Goal: Task Accomplishment & Management: Use online tool/utility

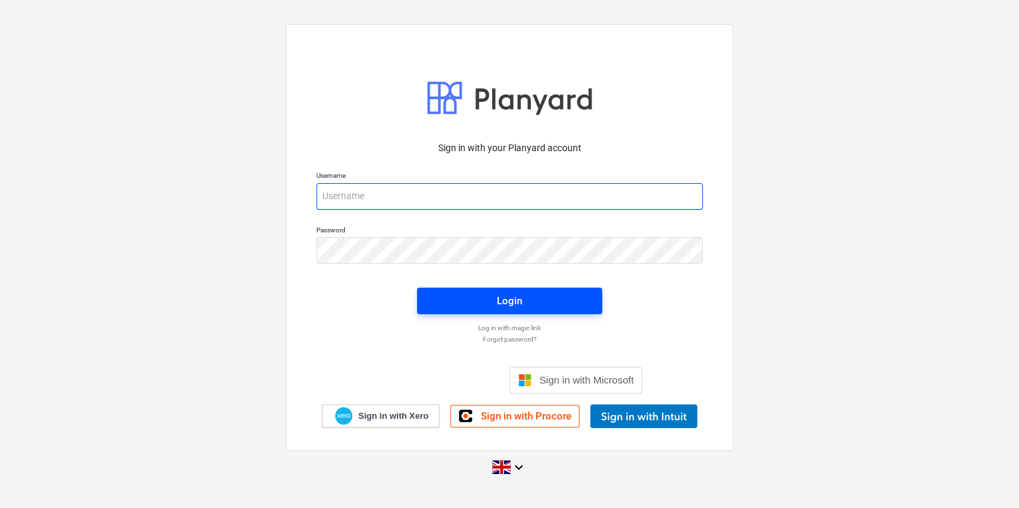
type input "[PERSON_NAME][EMAIL_ADDRESS][PERSON_NAME][DOMAIN_NAME]"
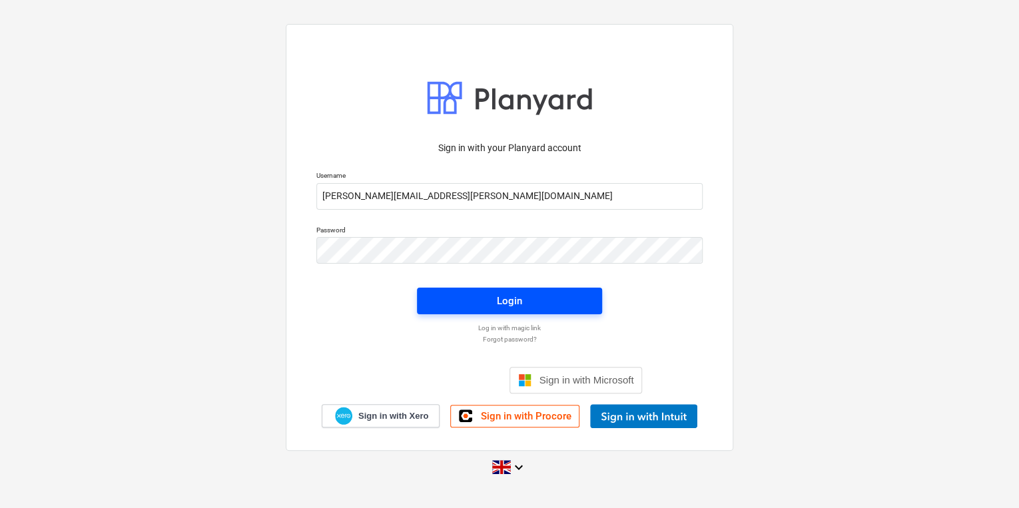
click at [448, 288] on button "Login" at bounding box center [509, 301] width 185 height 27
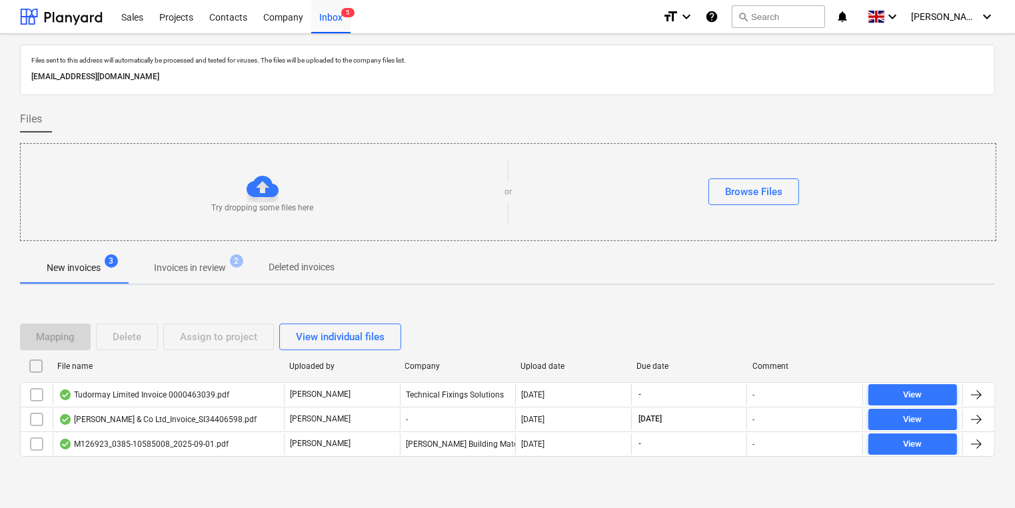
click at [222, 288] on div "Files sent to this address will automatically be processed and tested for virus…" at bounding box center [507, 270] width 975 height 451
click at [228, 272] on span "Invoices in review 2" at bounding box center [189, 268] width 93 height 14
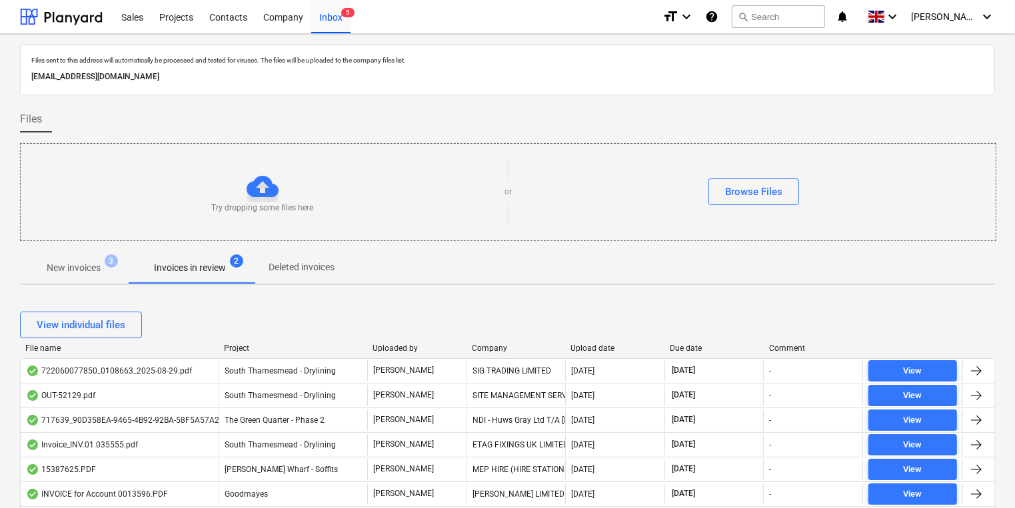
click at [504, 346] on div "Company" at bounding box center [516, 348] width 89 height 9
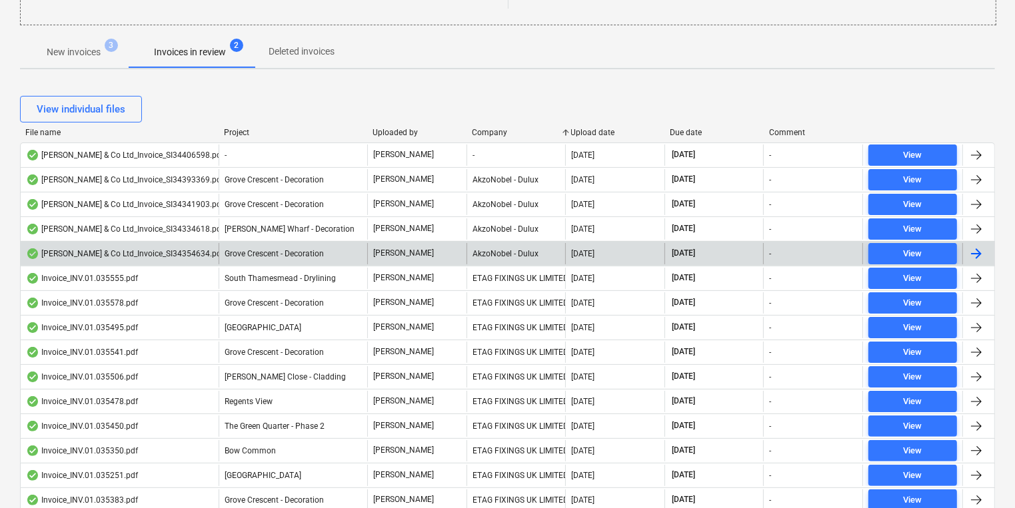
scroll to position [213, 0]
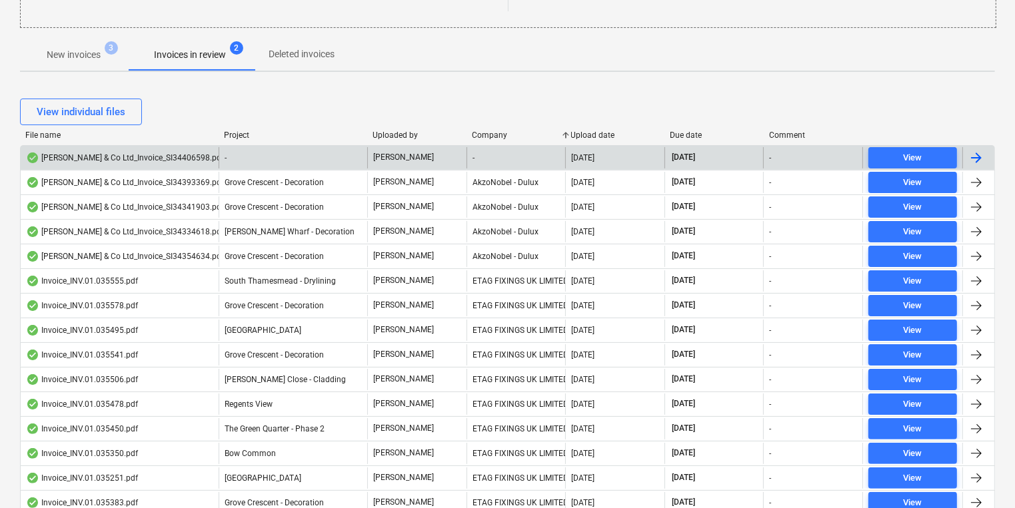
click at [109, 165] on div "[PERSON_NAME] & Co Ltd_Invoice_SI34406598.pdf" at bounding box center [120, 157] width 198 height 21
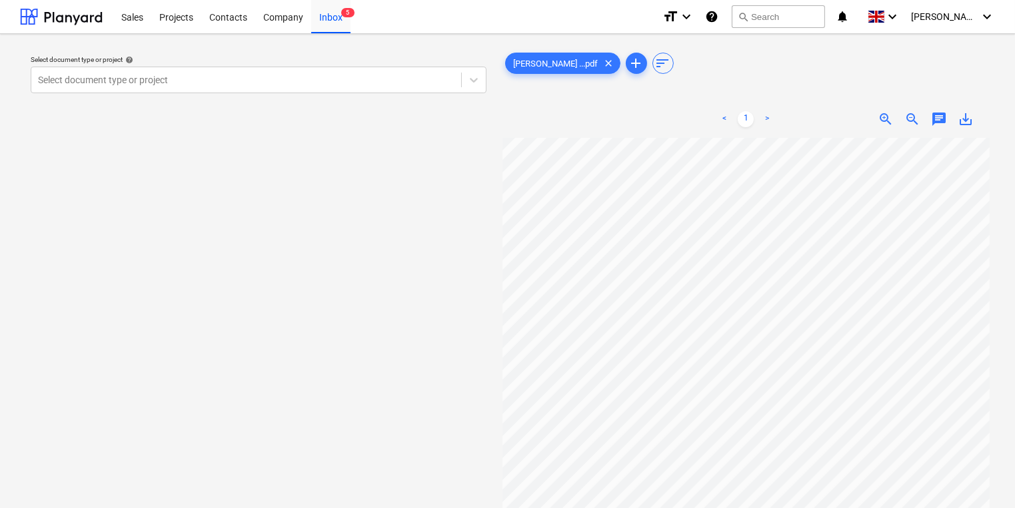
click at [535, 368] on div "Select document type or project help Select document type or project [PERSON_NA…" at bounding box center [507, 330] width 975 height 570
click at [318, 20] on div "Inbox 5" at bounding box center [330, 16] width 39 height 34
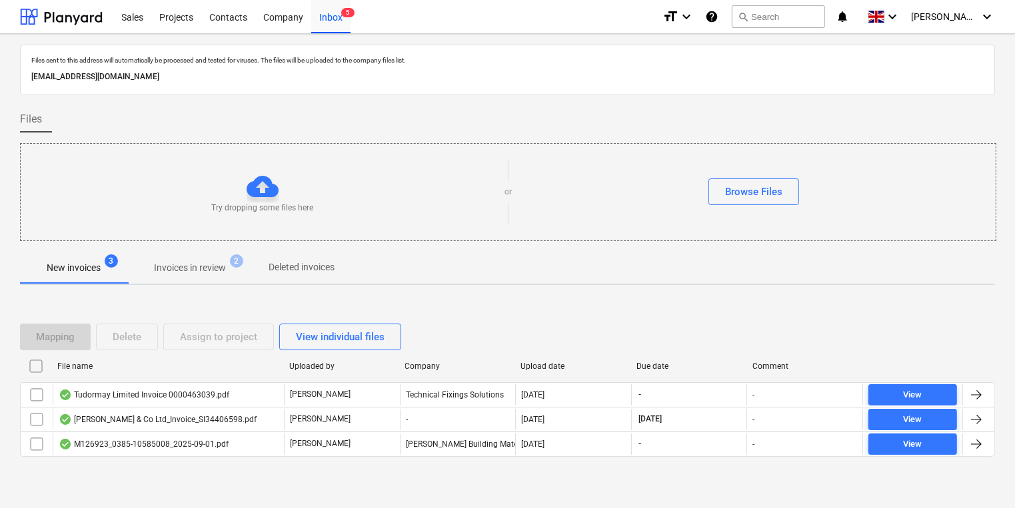
click at [211, 276] on span "Invoices in review 2" at bounding box center [189, 268] width 125 height 24
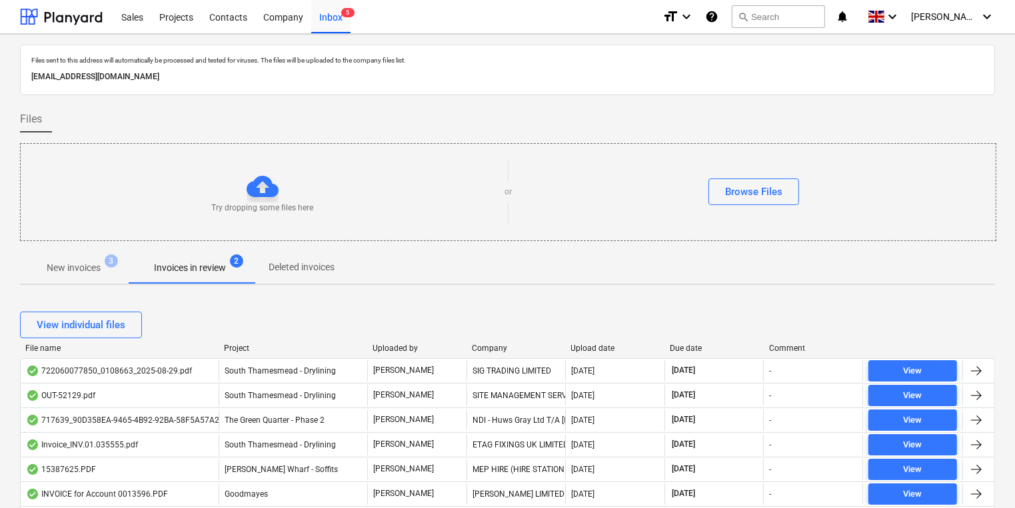
click at [504, 350] on div "Company" at bounding box center [516, 348] width 89 height 9
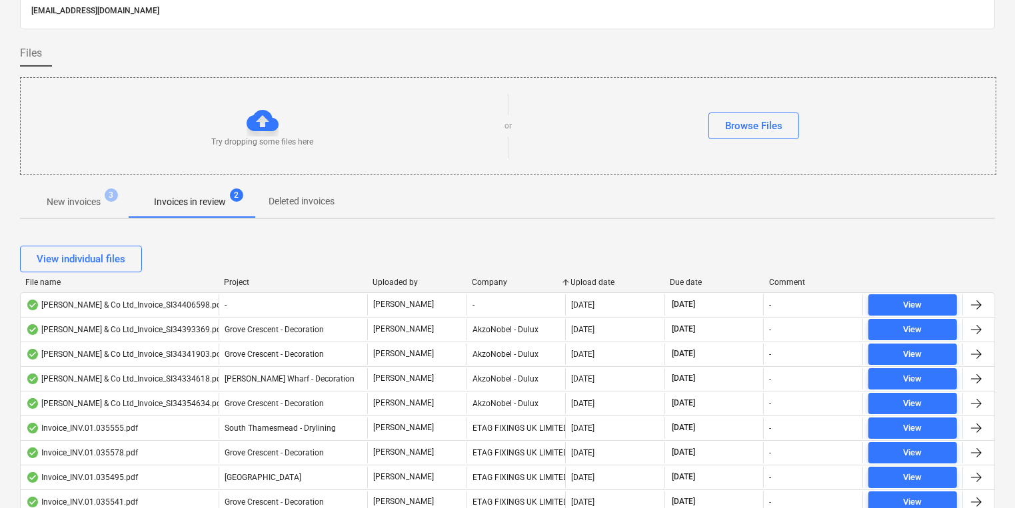
scroll to position [213, 0]
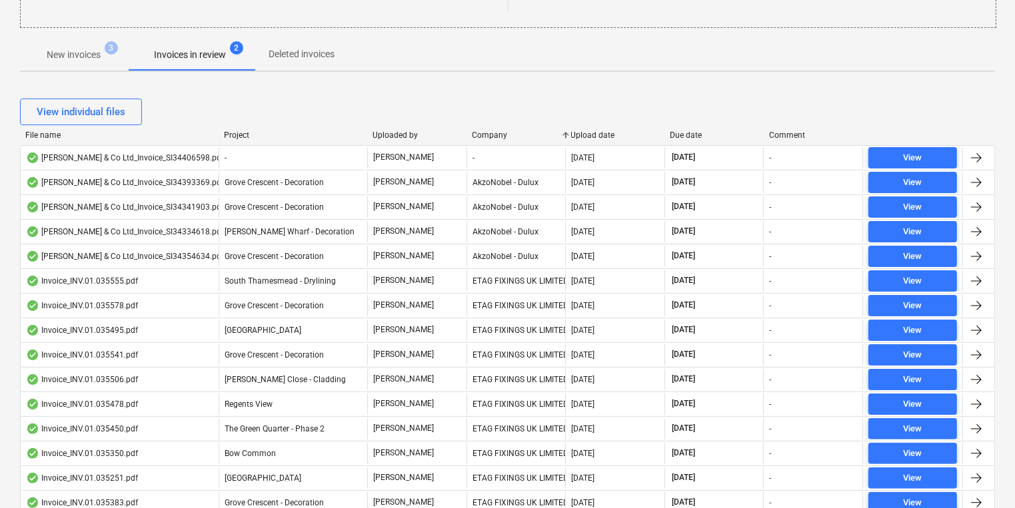
click at [490, 131] on div "Company" at bounding box center [516, 135] width 89 height 9
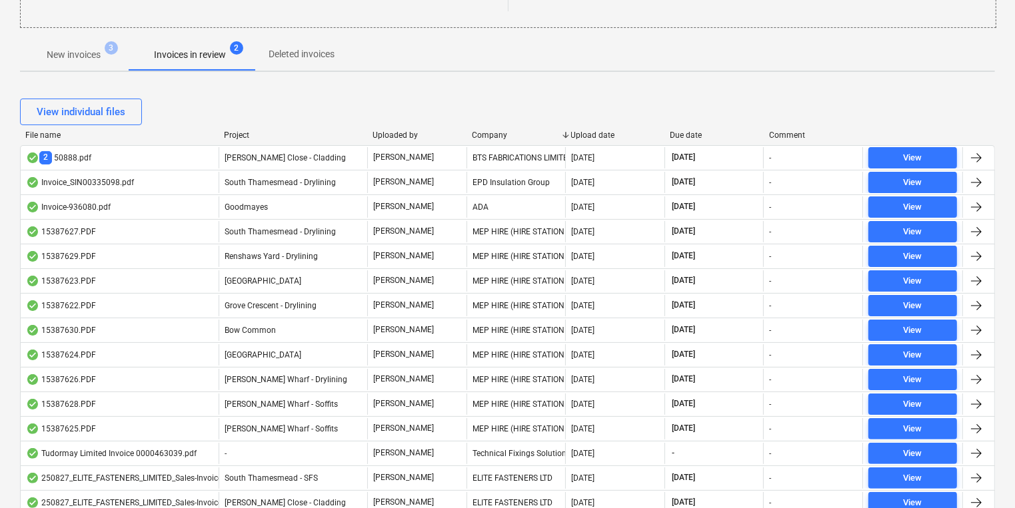
click at [490, 131] on div "Company" at bounding box center [516, 135] width 89 height 9
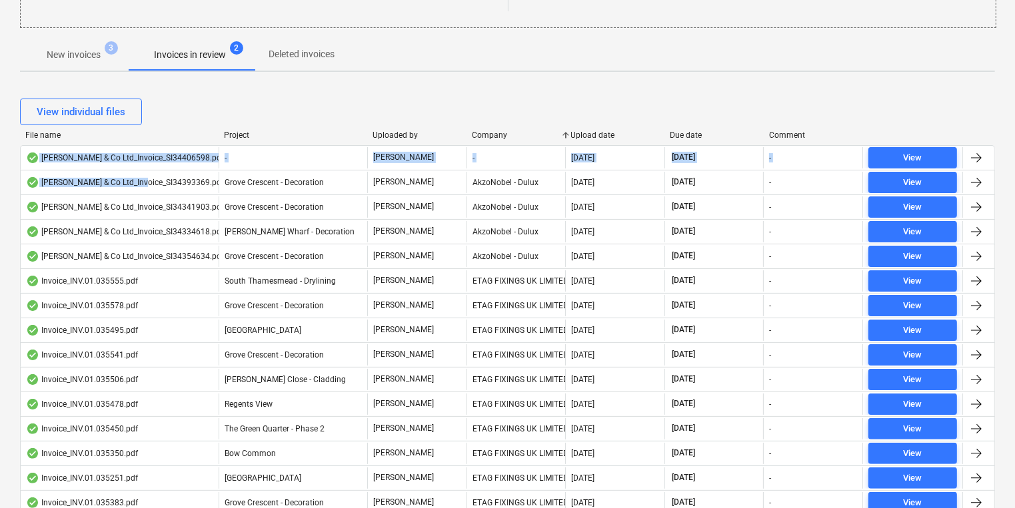
drag, startPoint x: 141, startPoint y: 178, endPoint x: 460, endPoint y: 110, distance: 326.2
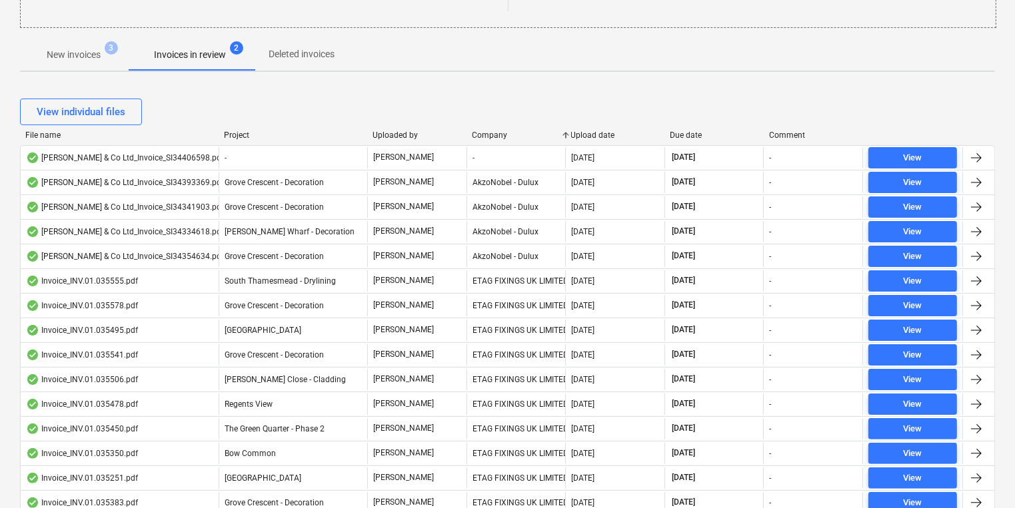
drag, startPoint x: 460, startPoint y: 110, endPoint x: 504, endPoint y: 109, distance: 44.0
click at [504, 109] on div "View individual files" at bounding box center [507, 112] width 975 height 27
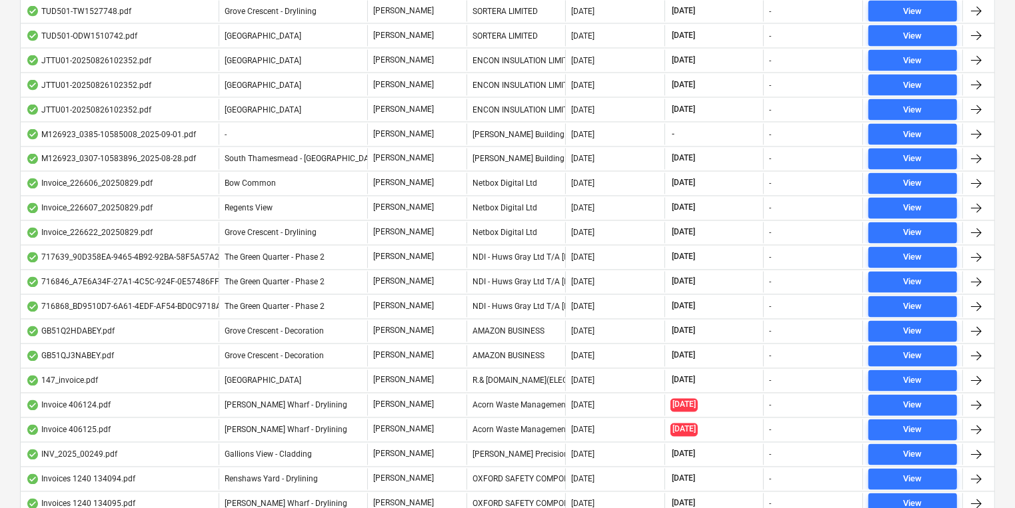
scroll to position [2379, 0]
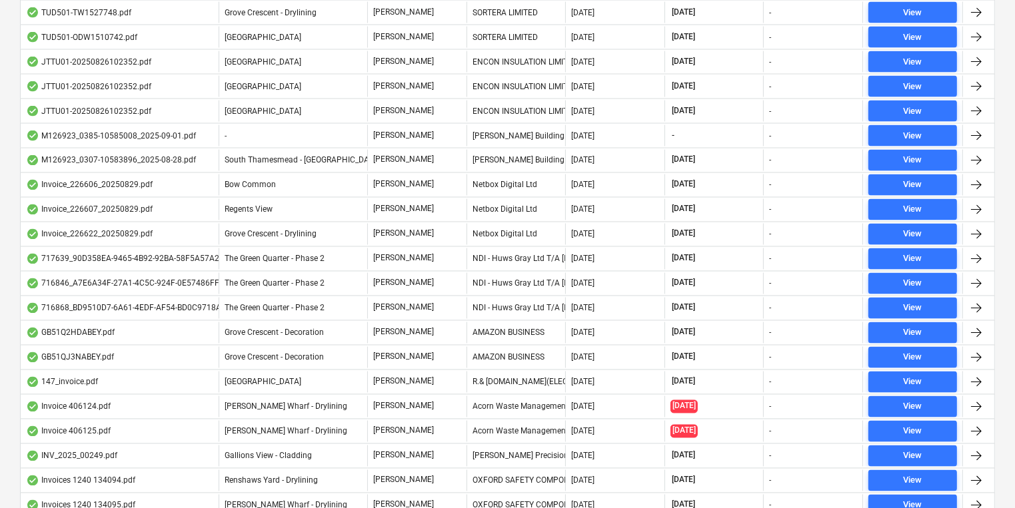
click at [514, 248] on div "NDI - Huws Gray Ltd T/A [PERSON_NAME]" at bounding box center [515, 258] width 99 height 21
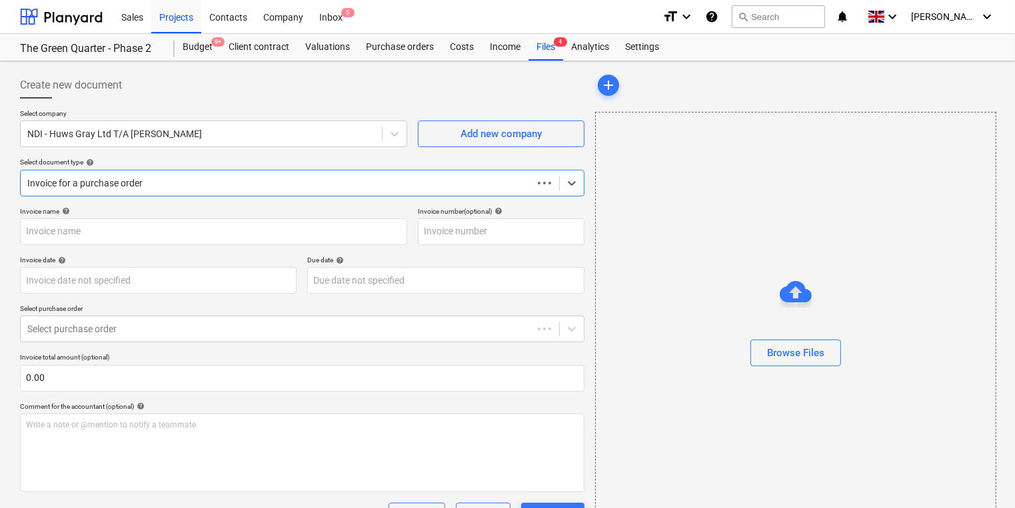
type input "717639"
type input "[DATE]"
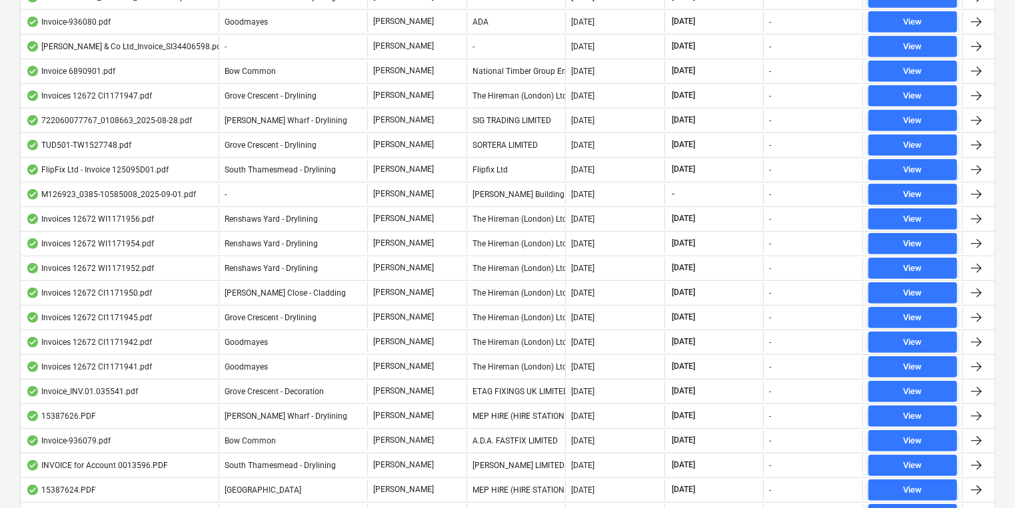
scroll to position [941, 0]
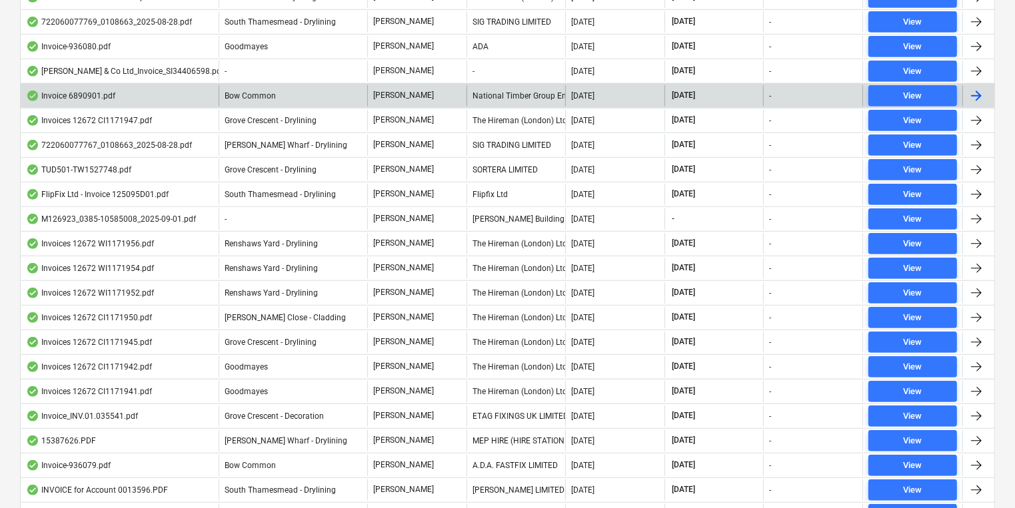
click at [528, 93] on div "National Timber Group England Ltd t/a [PERSON_NAME]" at bounding box center [515, 95] width 99 height 21
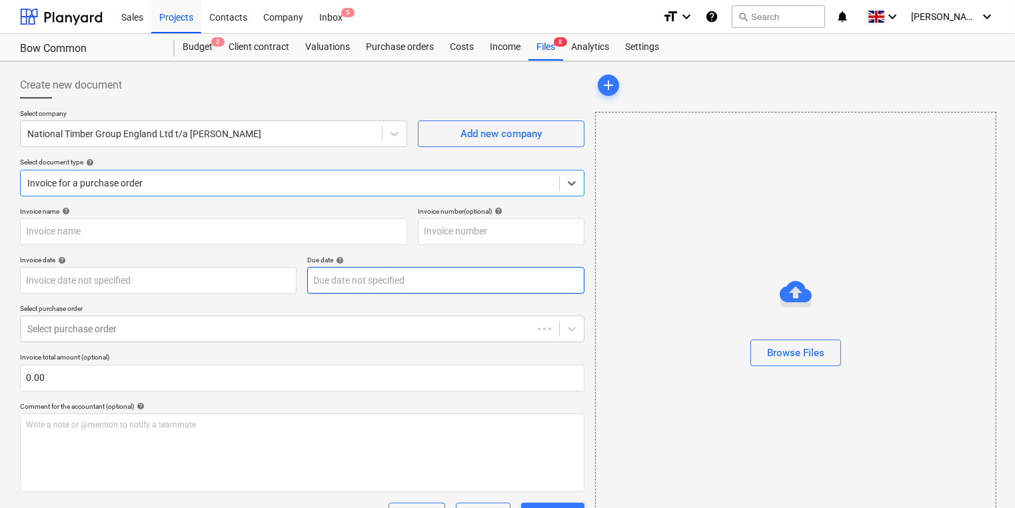
type input "6890901"
type input "[DATE]"
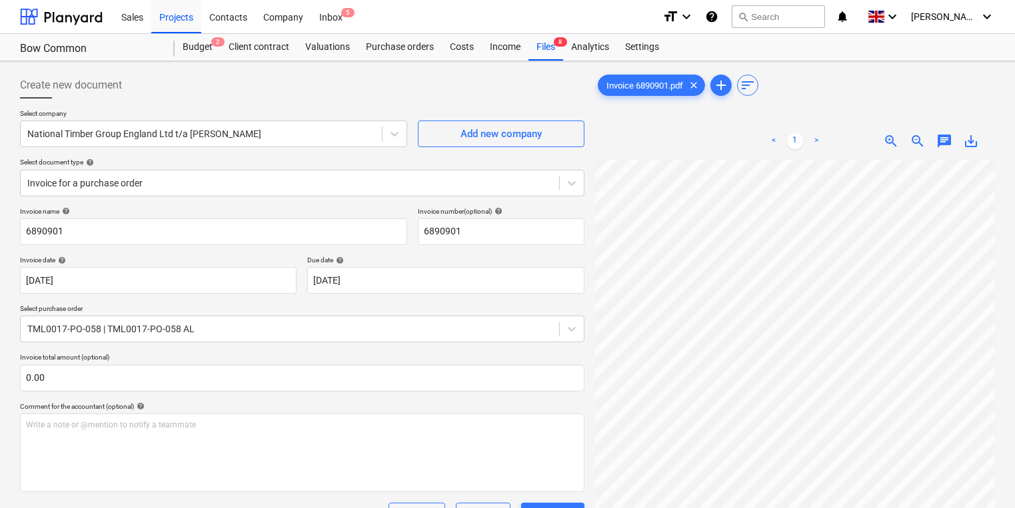
scroll to position [0, 103]
click at [499, 338] on div "Create new document Select company National Timber Group England Ltd t/a [PERSO…" at bounding box center [507, 395] width 985 height 656
click at [325, 15] on div "Inbox 5" at bounding box center [330, 16] width 39 height 34
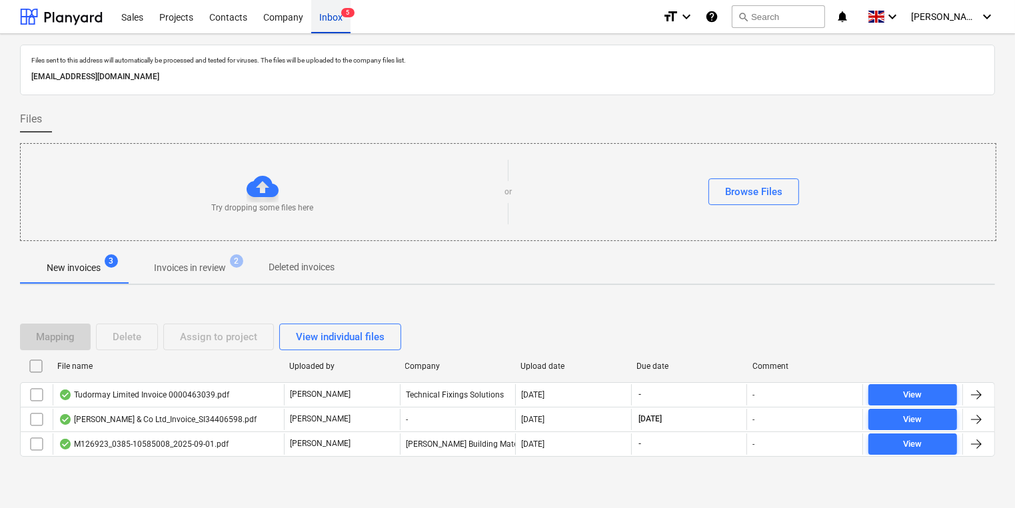
click at [345, 7] on div "Inbox 5" at bounding box center [330, 16] width 39 height 34
click at [236, 266] on span "2" at bounding box center [236, 260] width 13 height 13
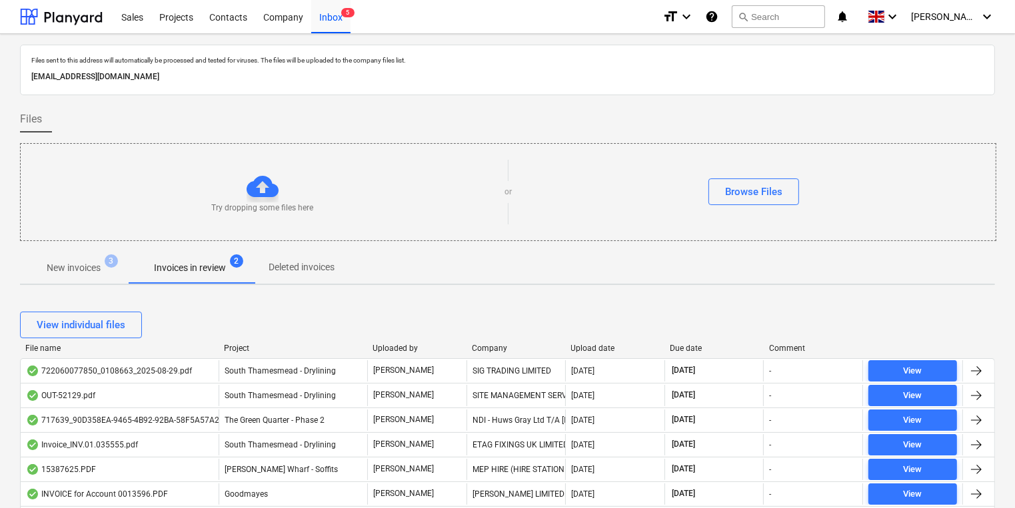
click at [496, 348] on div "Company" at bounding box center [516, 348] width 89 height 9
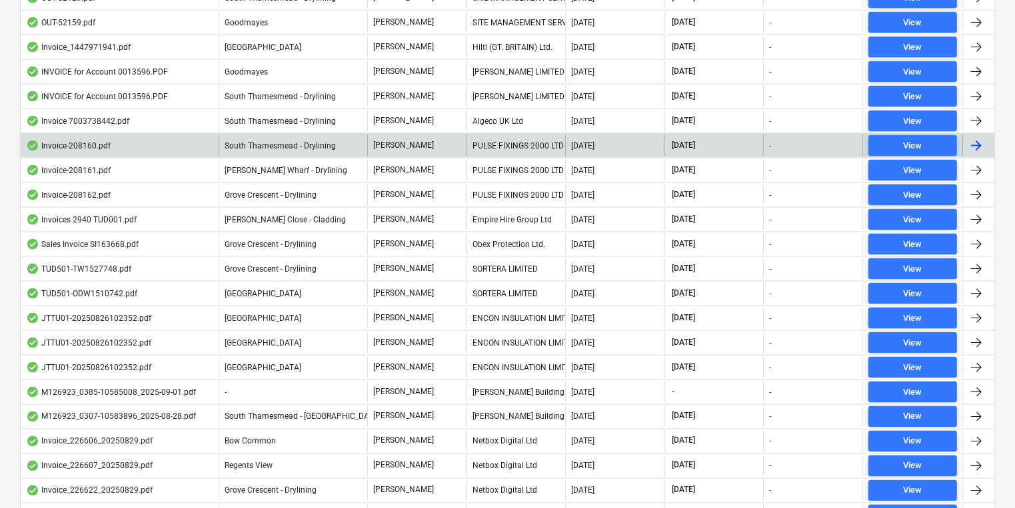
scroll to position [1972, 0]
